Goal: Communication & Community: Answer question/provide support

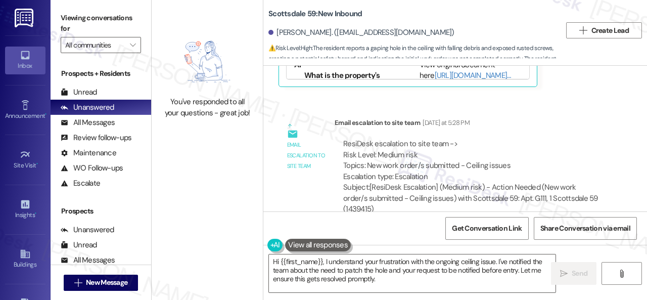
scroll to position [2317, 0]
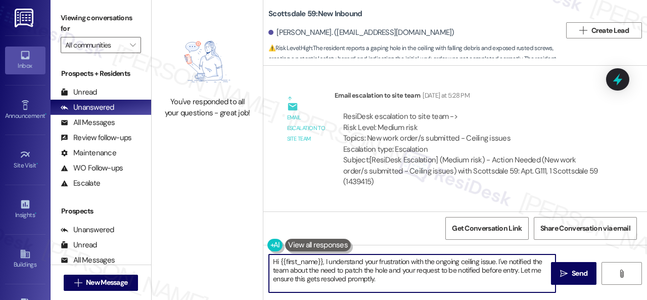
drag, startPoint x: 325, startPoint y: 263, endPoint x: 449, endPoint y: 296, distance: 129.0
click at [449, 296] on div "Hi {{first_name}}, I understand your frustration with the ongoing ceiling issue…" at bounding box center [456, 283] width 384 height 76
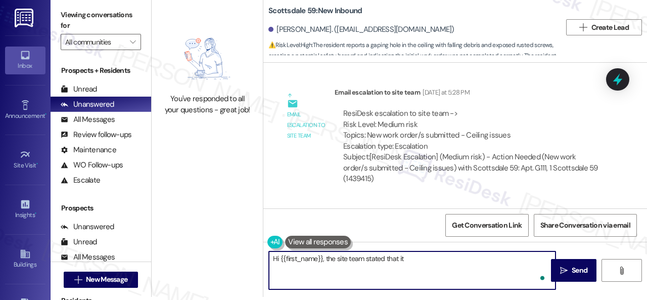
paste textarea "is scheduled to be patched up on Friday 8/30/2025."
drag, startPoint x: 279, startPoint y: 269, endPoint x: 285, endPoint y: 269, distance: 6.1
click at [285, 269] on textarea "Hi {{first_name}}, the site team stated that it is scheduled to be patched up o…" at bounding box center [412, 270] width 287 height 38
click at [350, 265] on textarea "Hi {{first_name}}, the site team stated that it is scheduled to be patched up o…" at bounding box center [412, 270] width 287 height 38
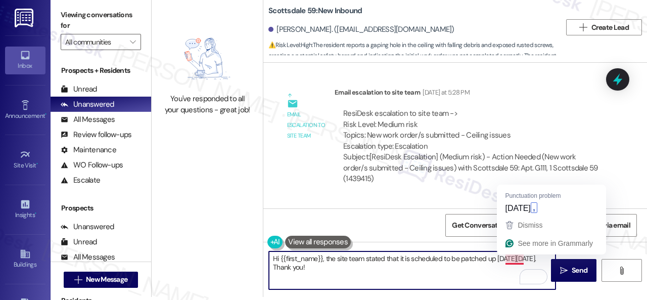
click at [512, 258] on textarea "Hi {{first_name}}, the site team stated that it is scheduled to be patched up o…" at bounding box center [412, 270] width 287 height 38
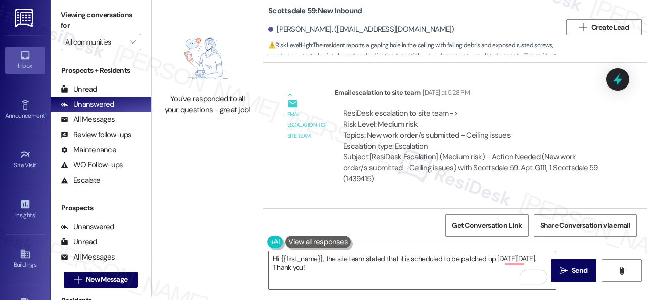
click at [514, 200] on div "Email escalation to site team Email escalation to site team Yesterday at 5:28 P…" at bounding box center [443, 139] width 345 height 120
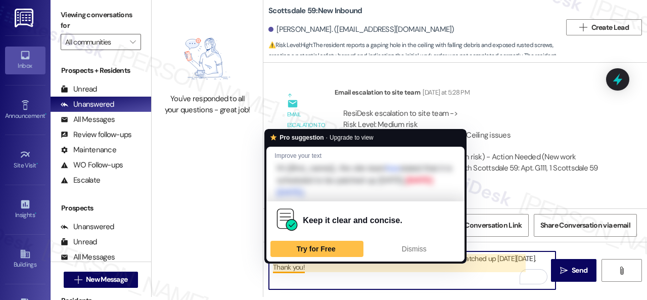
click at [285, 266] on textarea "Hi {{first_name}}, the site team stated that it is scheduled to be patched up o…" at bounding box center [412, 270] width 287 height 38
click at [418, 249] on span "Dismiss" at bounding box center [414, 249] width 25 height 8
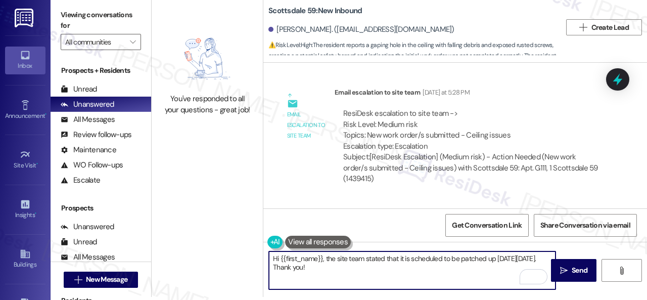
click at [389, 267] on textarea "Hi {{first_name}}, the site team stated that it is scheduled to be patched up o…" at bounding box center [412, 270] width 287 height 38
type textarea "Hi {{first_name}}, the site team stated that it is scheduled to be patched up o…"
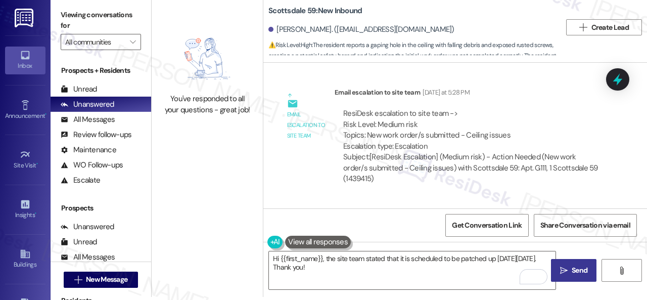
click at [572, 272] on span "Send" at bounding box center [580, 270] width 16 height 11
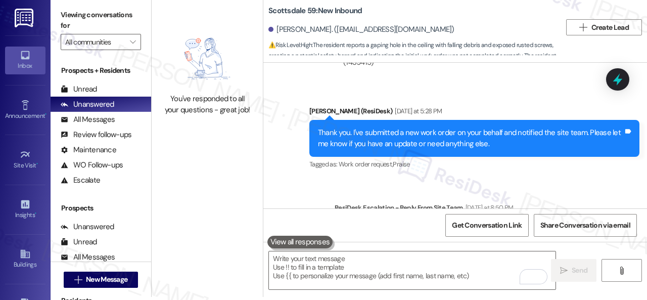
scroll to position [2519, 0]
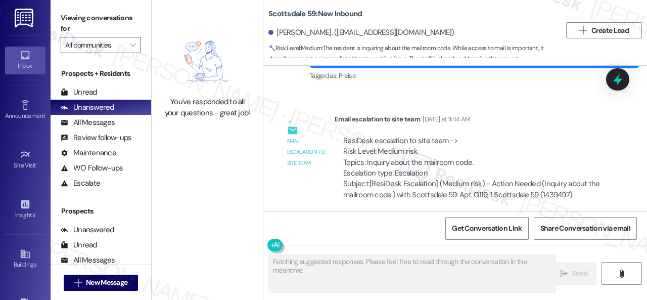
scroll to position [985, 0]
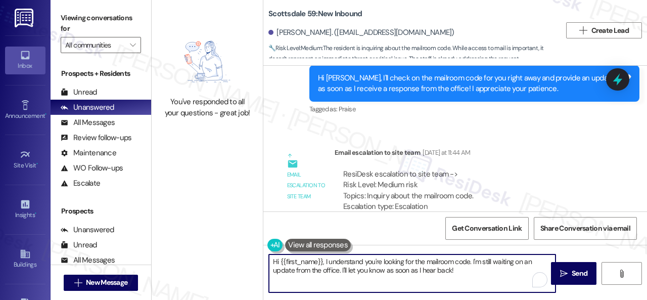
drag, startPoint x: 324, startPoint y: 259, endPoint x: 450, endPoint y: 276, distance: 127.0
click at [459, 268] on textarea "Hi {{first_name}}, I understand you're looking for the mailroom code. I'm still…" at bounding box center [412, 273] width 287 height 38
paste textarea "amenities use the same code 8600."
click at [489, 258] on textarea "Hi {{first_name}}, thank you for patiently waiting. The site team stated that a…" at bounding box center [412, 273] width 287 height 38
click at [330, 270] on textarea "Hi {{first_name}}, thank you for patiently waiting. The site team stated that a…" at bounding box center [412, 273] width 287 height 38
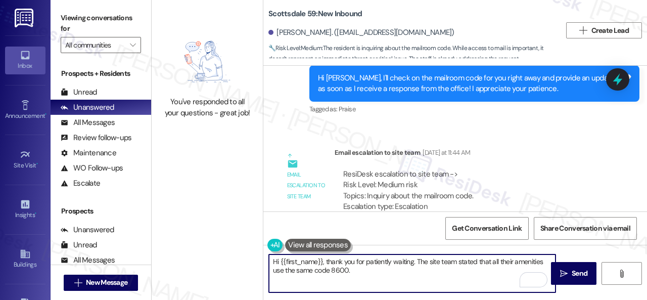
click at [359, 269] on textarea "Hi {{first_name}}, thank you for patiently waiting. The site team stated that a…" at bounding box center [412, 273] width 287 height 38
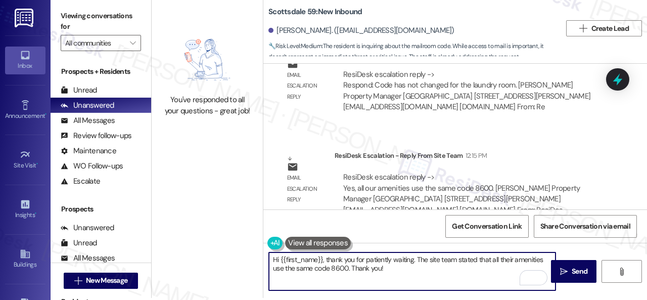
scroll to position [3, 0]
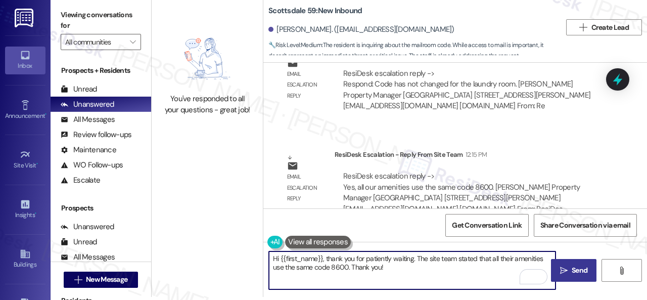
type textarea "Hi {{first_name}}, thank you for patiently waiting. The site team stated that a…"
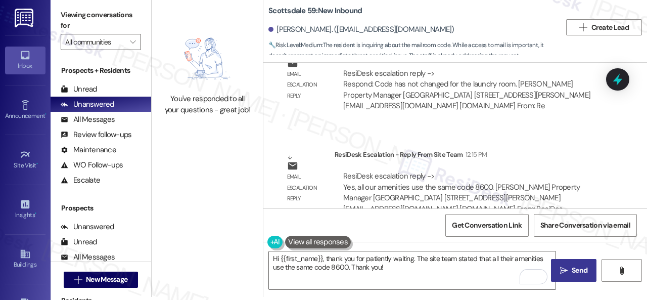
click at [572, 273] on span "Send" at bounding box center [580, 270] width 16 height 11
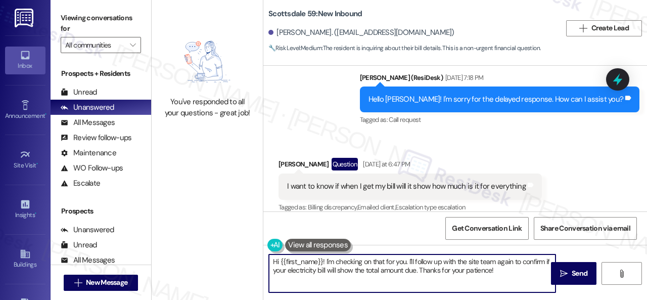
scroll to position [3, 0]
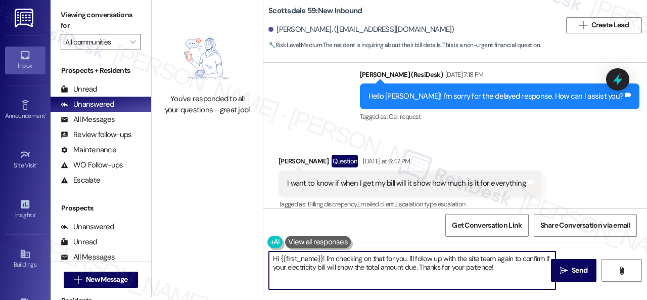
drag, startPoint x: 326, startPoint y: 258, endPoint x: 577, endPoint y: 319, distance: 258.5
click at [577, 299] on html "Inbox Go to Inbox Announcement • Send A Text Announcement Site Visit • Go to Si…" at bounding box center [323, 150] width 647 height 300
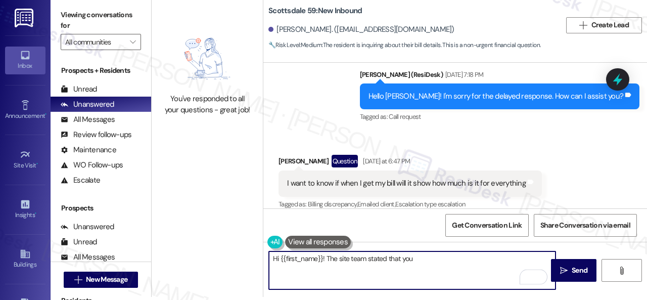
paste textarea "entire bill the first day of the month, it would also be broken down so they ca…"
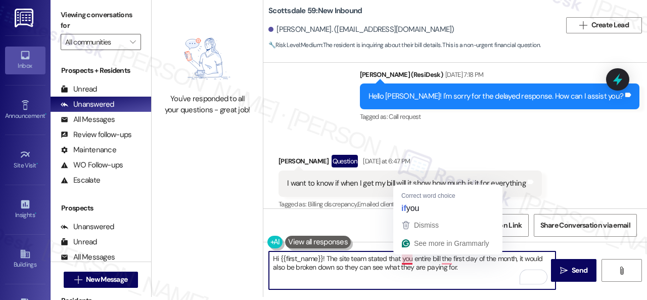
click at [412, 261] on textarea "Hi {{first_name}}! The site team stated that you entire bill the first day of t…" at bounding box center [412, 270] width 287 height 38
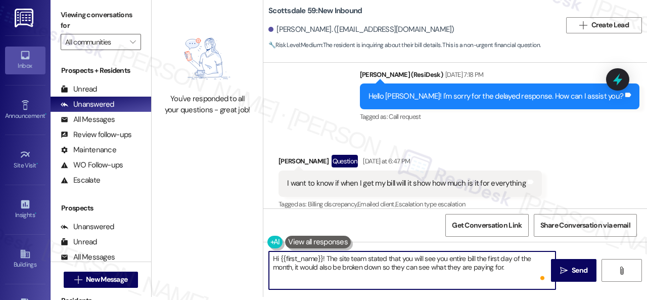
type textarea "Hi {{first_name}}! The site team stated that you will see your entire bill the …"
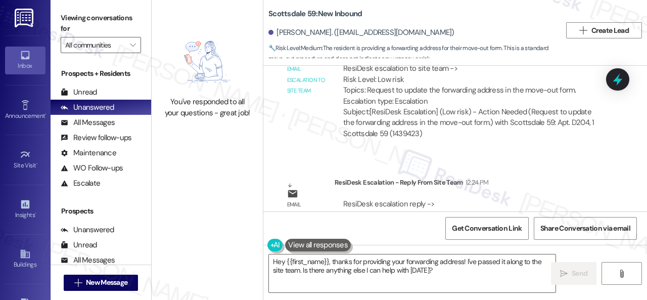
scroll to position [1770, 0]
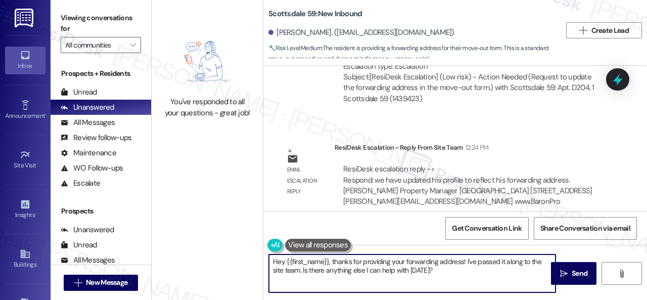
drag, startPoint x: 337, startPoint y: 262, endPoint x: 457, endPoint y: 278, distance: 121.5
click at [465, 276] on textarea "Hey {{first_name}}, thanks for providing your forwarding address! I've passed i…" at bounding box center [412, 273] width 287 height 38
type textarea "Hey {{first_name}}, the site team stated that they have updated your profile to…"
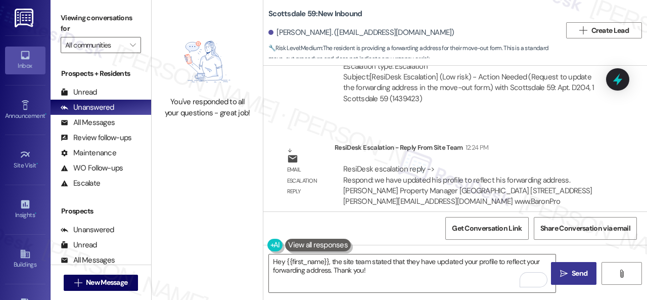
click at [573, 271] on span "Send" at bounding box center [580, 273] width 16 height 11
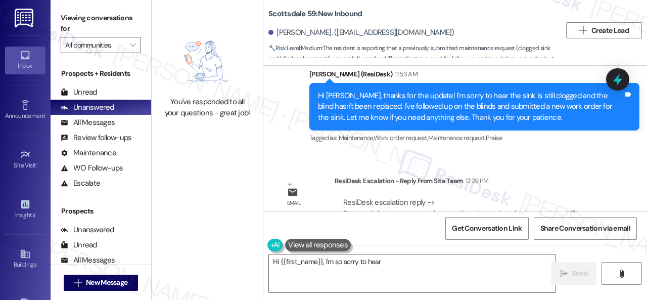
scroll to position [4205, 0]
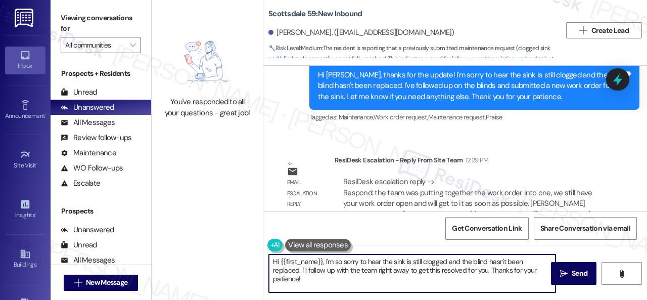
drag, startPoint x: 325, startPoint y: 260, endPoint x: 340, endPoint y: 285, distance: 28.6
click at [339, 285] on textarea "Hi {{first_name}}, I'm so sorry to hear the sink is still clogged and the blind…" at bounding box center [412, 273] width 287 height 38
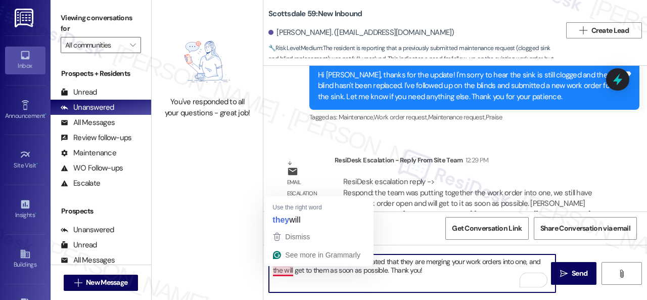
click at [280, 272] on textarea "Hi {{first_name}}, the site team stated that they are merging your work orders …" at bounding box center [412, 273] width 287 height 38
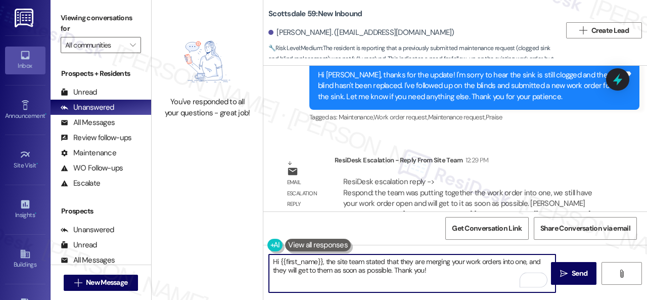
click at [439, 273] on textarea "Hi {{first_name}}, the site team stated that they are merging your work orders …" at bounding box center [412, 273] width 287 height 38
type textarea "Hi {{first_name}}, the site team stated that they are merging your work orders …"
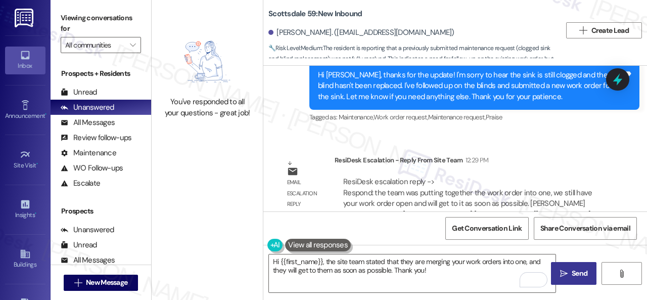
click at [562, 272] on icon "" at bounding box center [564, 274] width 8 height 8
